Goal: Navigation & Orientation: Find specific page/section

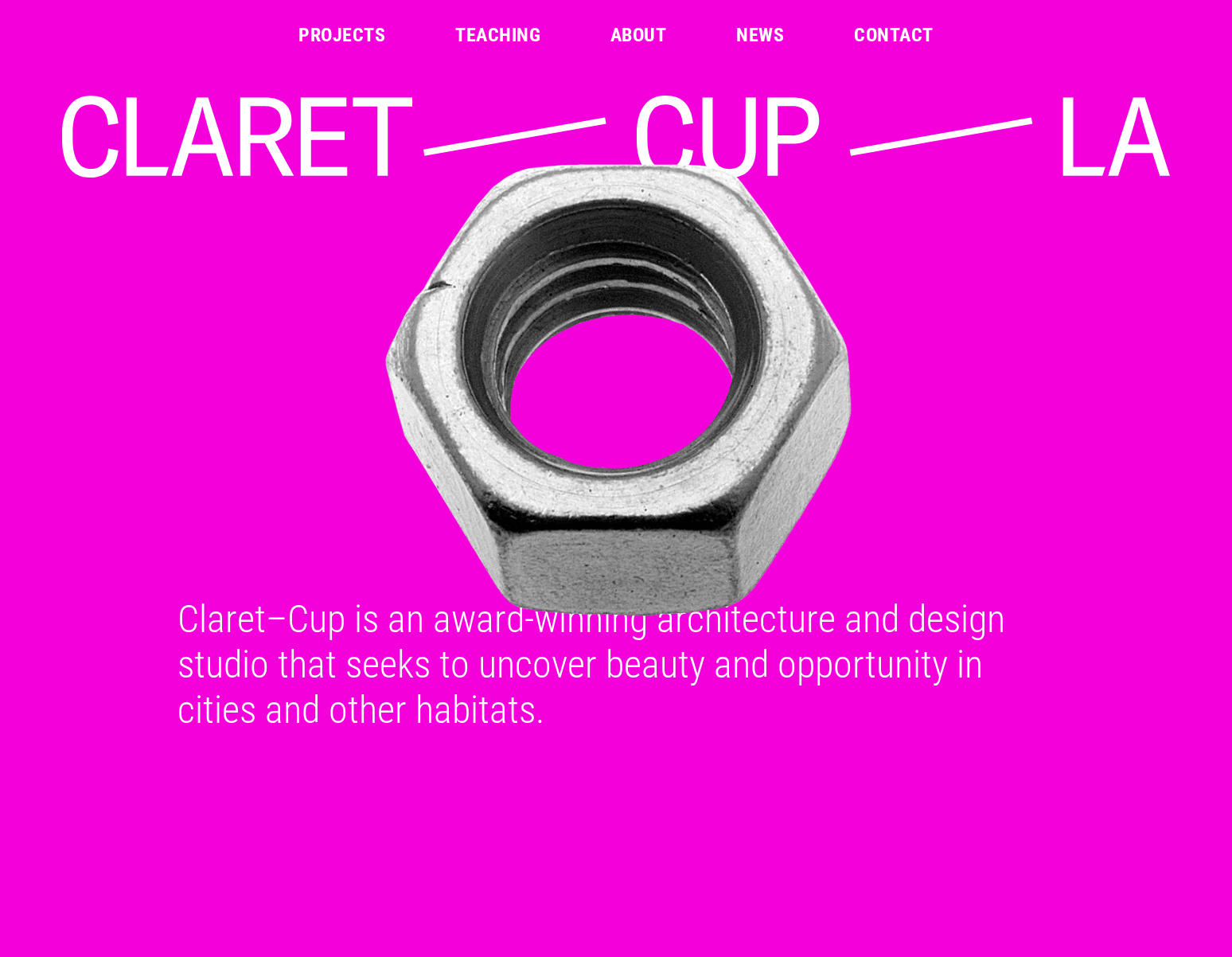
click at [376, 34] on link "Projects" at bounding box center [342, 35] width 87 height 19
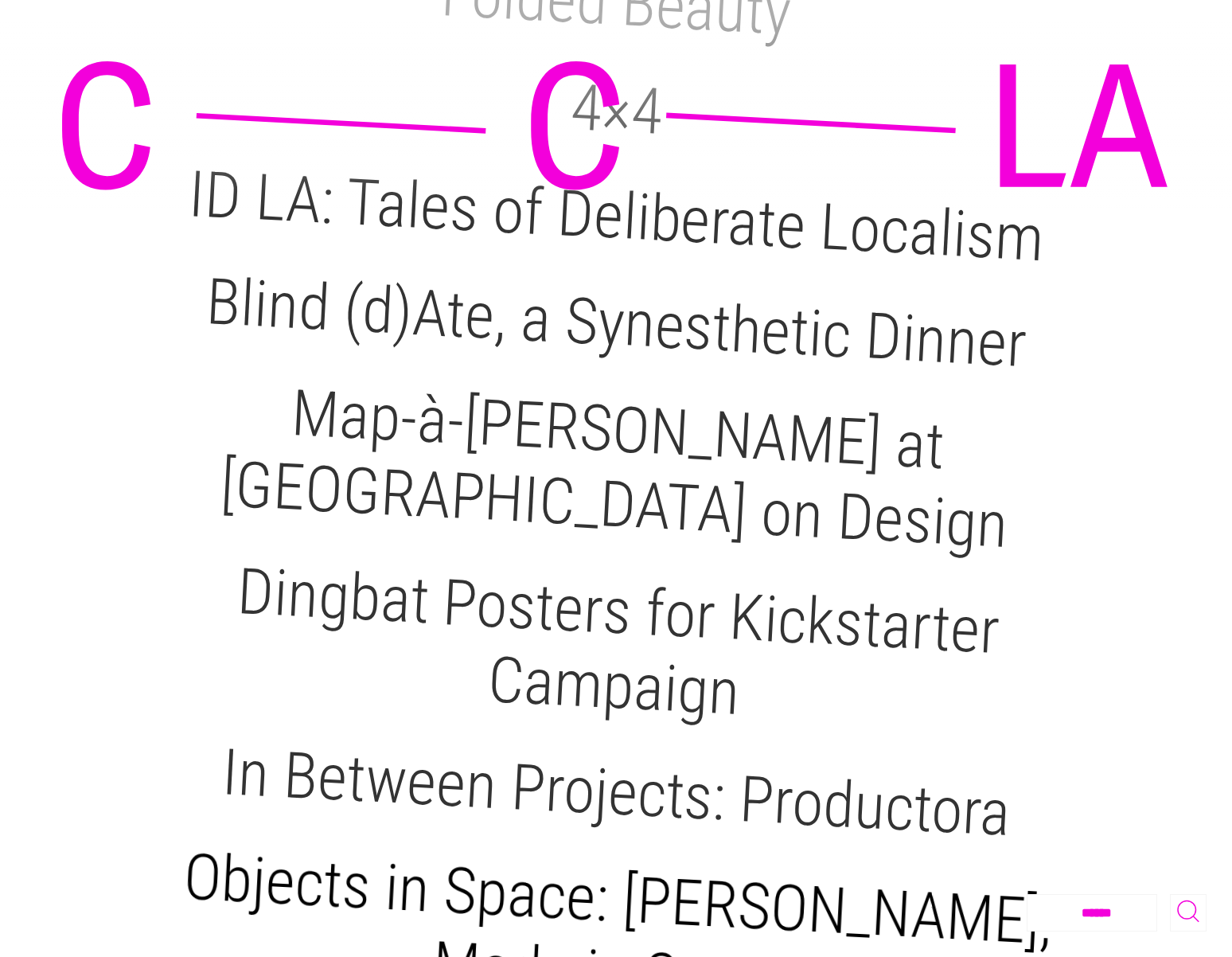
scroll to position [1625, 0]
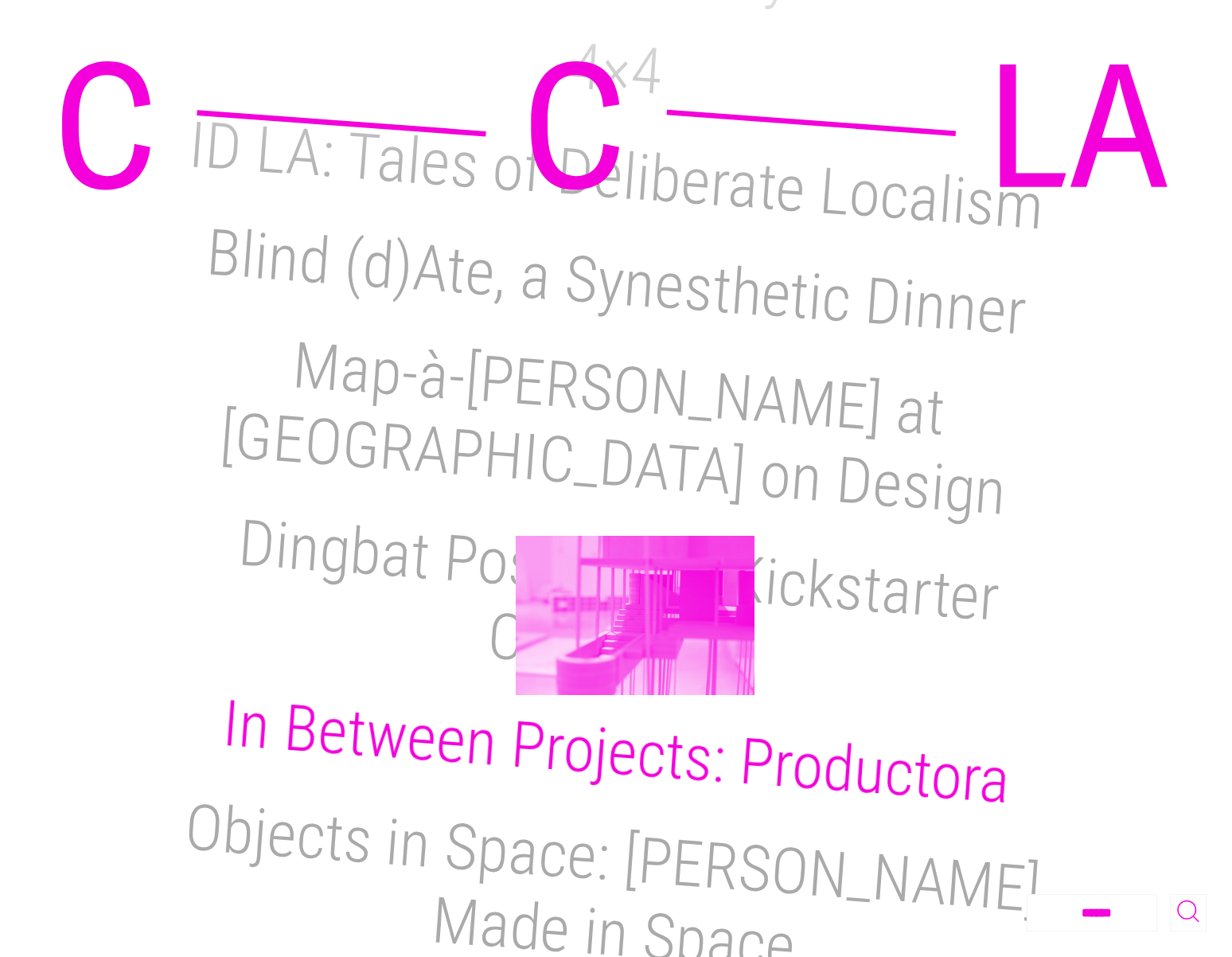
click at [635, 686] on h2 "In Between Projects: Productora" at bounding box center [615, 752] width 791 height 132
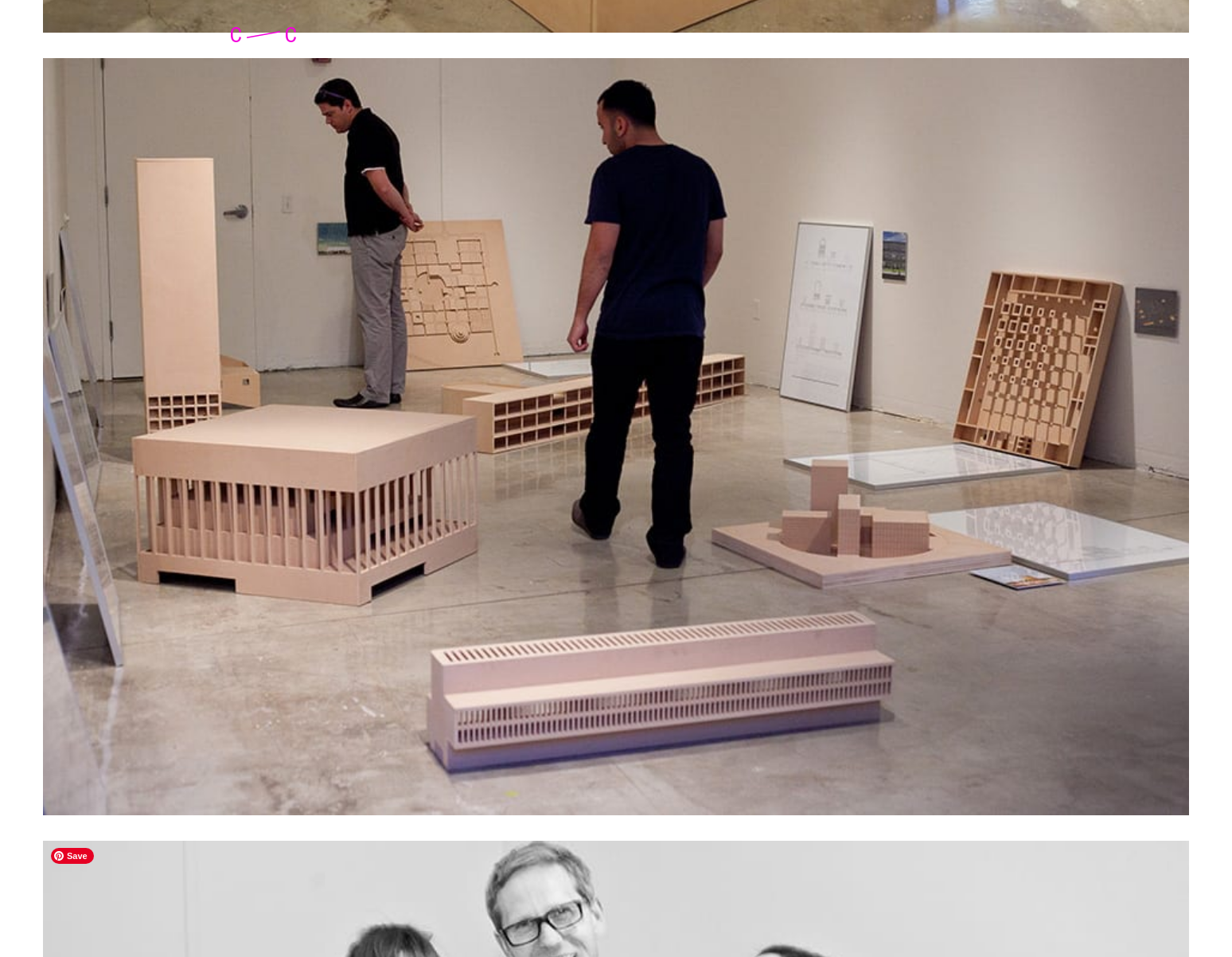
scroll to position [8646, 0]
